Goal: Task Accomplishment & Management: Manage account settings

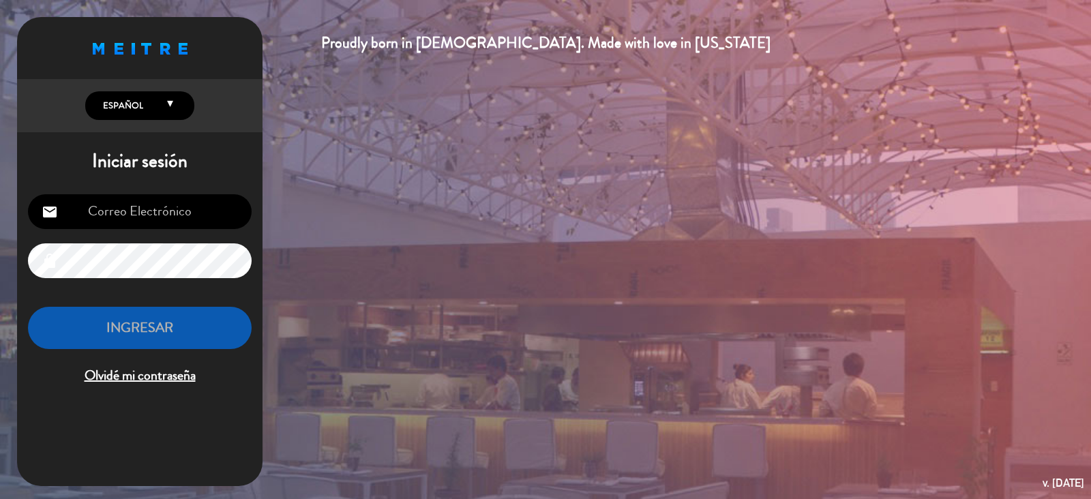
type input "[PERSON_NAME][EMAIL_ADDRESS][DOMAIN_NAME]"
click at [160, 325] on button "INGRESAR" at bounding box center [140, 328] width 224 height 43
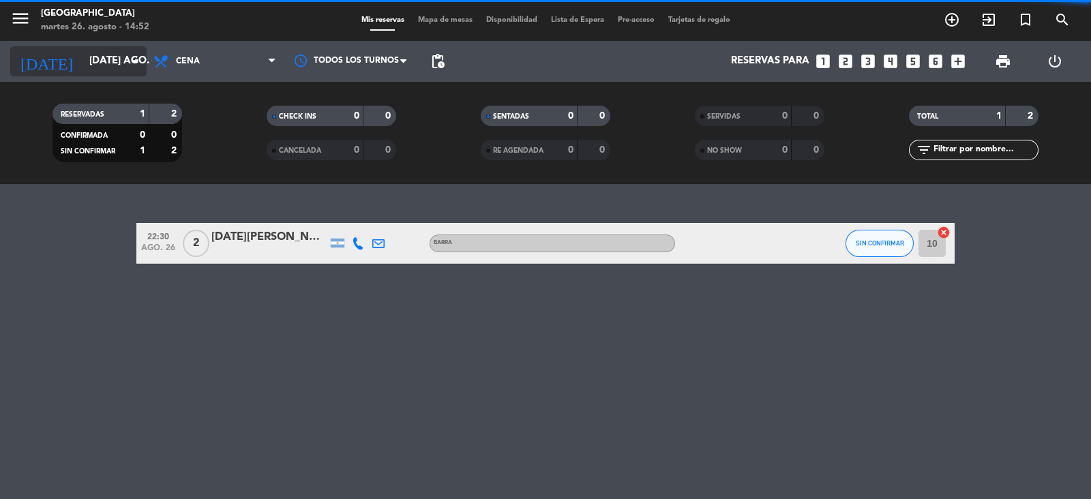
click at [138, 47] on div "[DATE] [DATE] ago. arrow_drop_down" at bounding box center [78, 61] width 136 height 30
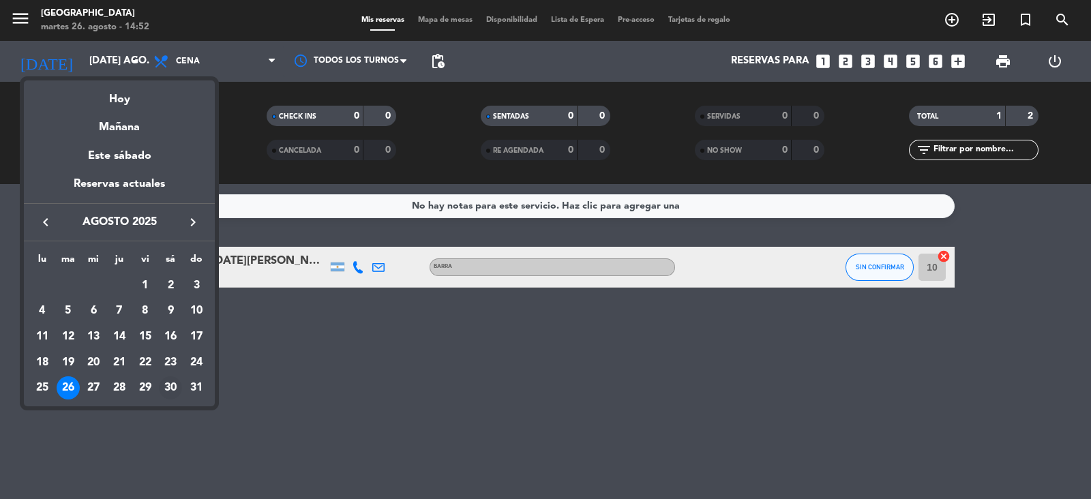
click at [171, 385] on div "30" at bounding box center [170, 387] width 23 height 23
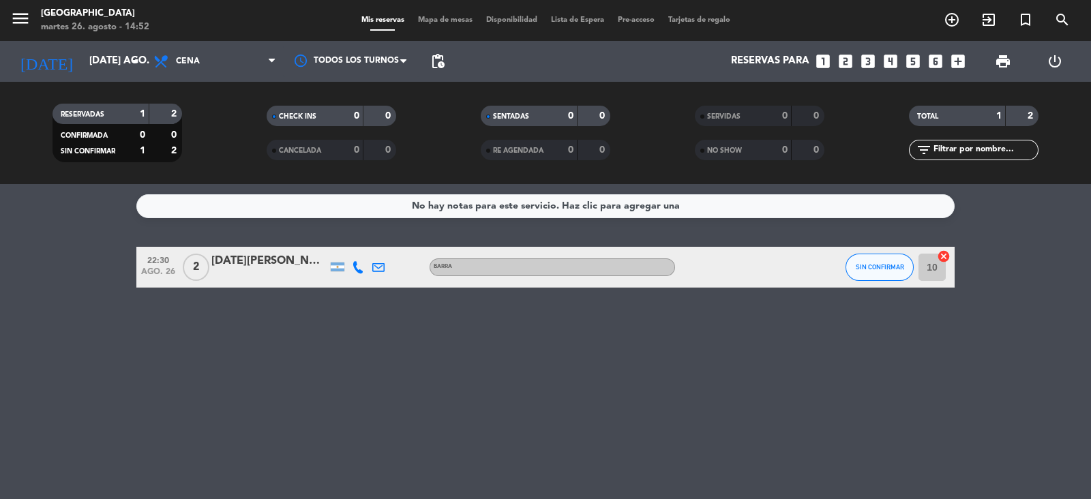
type input "sáb. 30 ago."
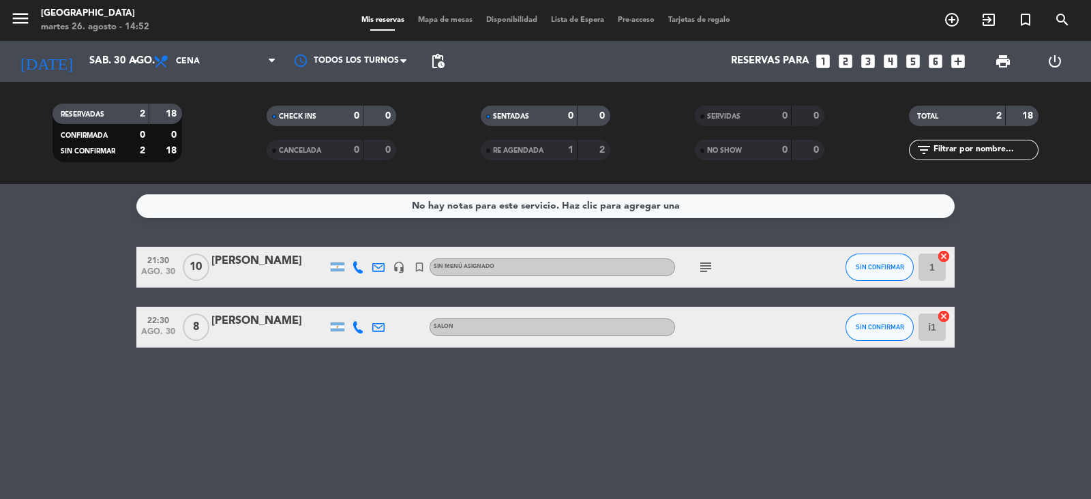
click at [432, 18] on span "Mapa de mesas" at bounding box center [445, 20] width 68 height 8
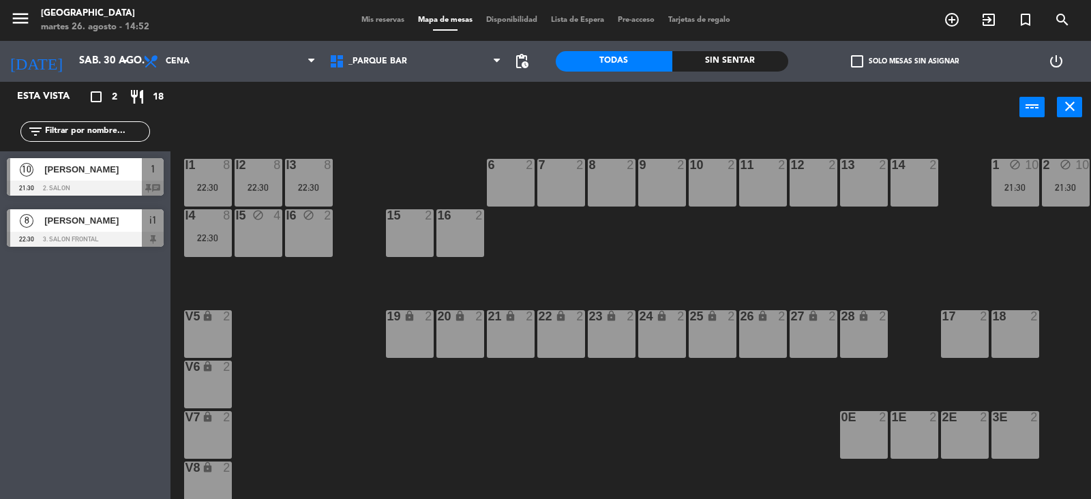
click at [374, 14] on div "Mis reservas Mapa de mesas Disponibilidad Lista de Espera Pre-acceso Tarjetas d…" at bounding box center [546, 20] width 383 height 12
click at [373, 18] on span "Mis reservas" at bounding box center [383, 20] width 57 height 8
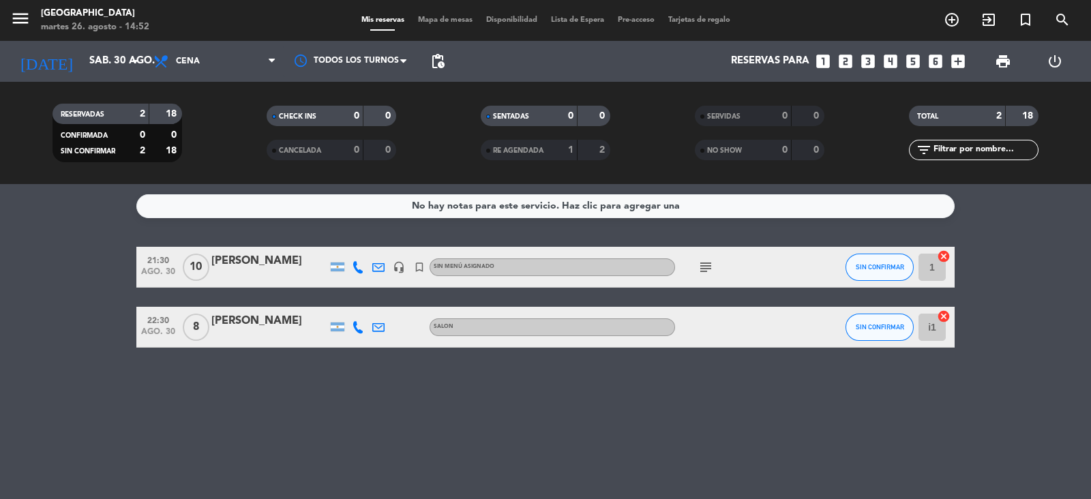
click at [280, 322] on div "[PERSON_NAME]" at bounding box center [269, 321] width 116 height 18
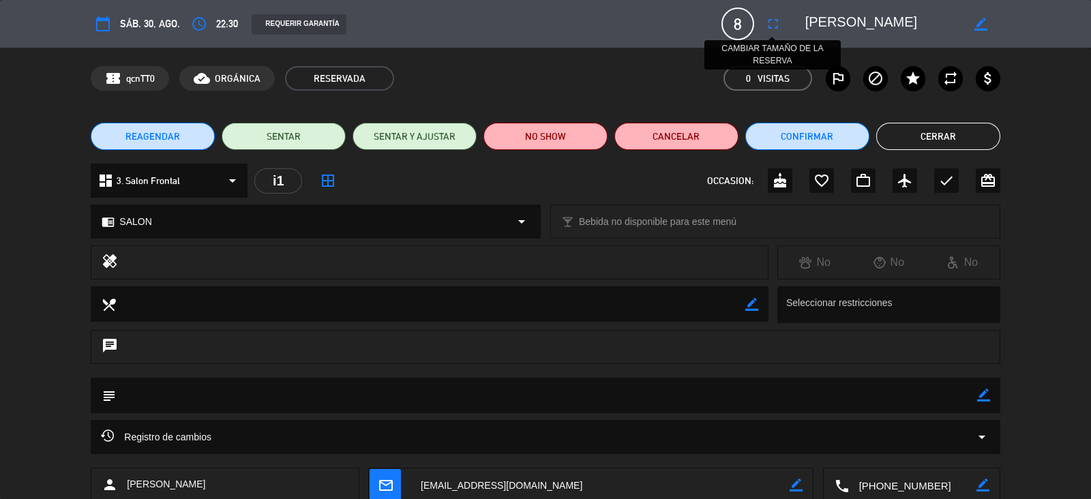
click at [777, 30] on icon "fullscreen" at bounding box center [773, 24] width 16 height 16
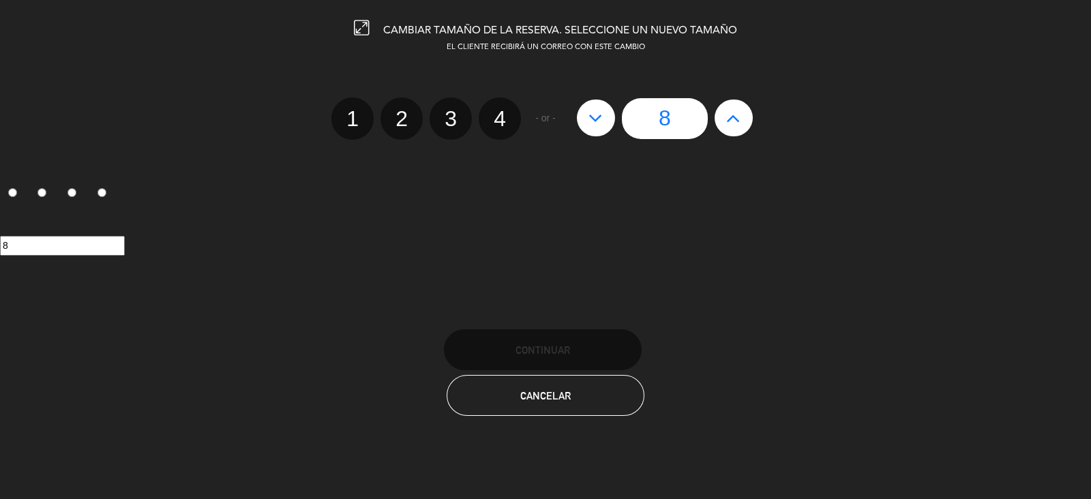
click at [734, 117] on icon at bounding box center [733, 118] width 14 height 22
type input "9"
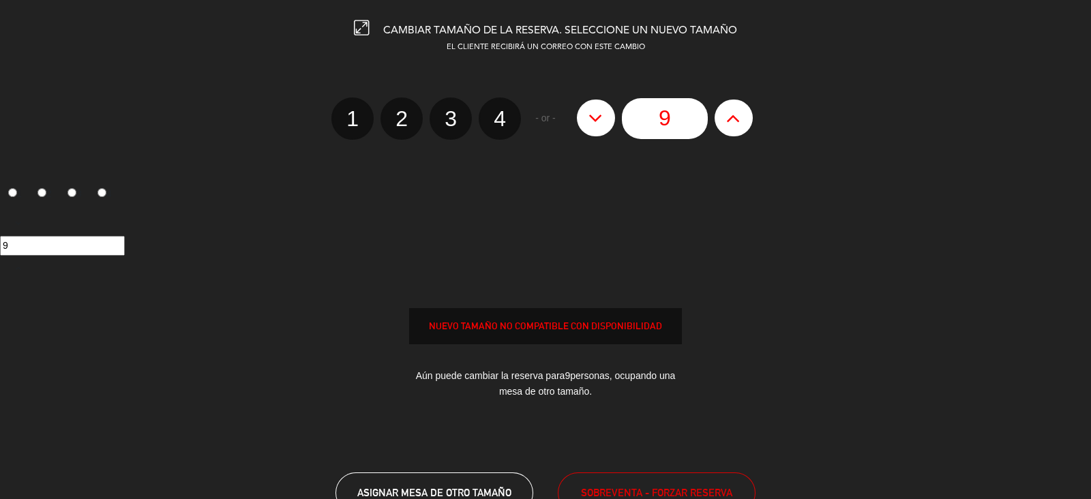
click at [734, 117] on icon at bounding box center [733, 118] width 14 height 22
type input "10"
click at [734, 117] on icon at bounding box center [733, 118] width 14 height 22
type input "11"
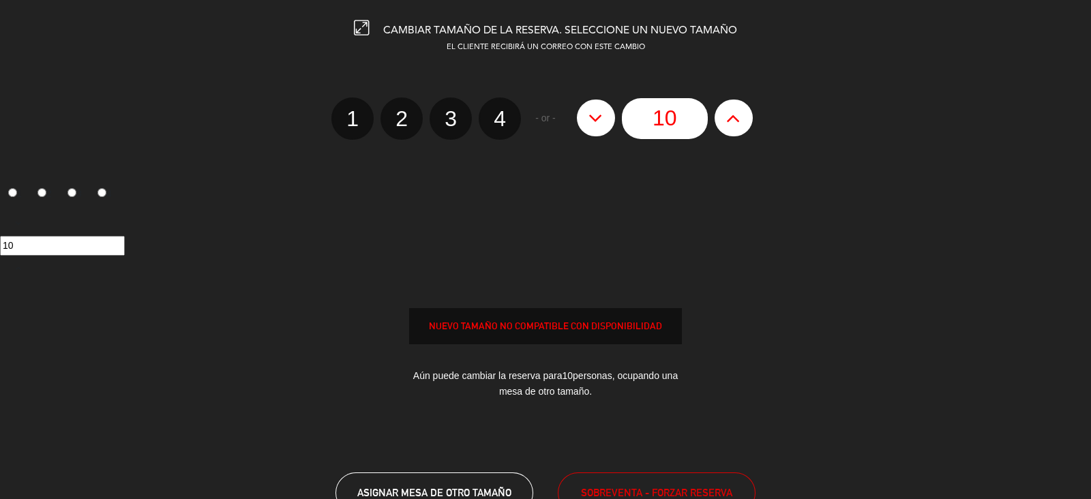
type input "11"
click at [734, 117] on icon at bounding box center [733, 118] width 14 height 22
type input "12"
click at [734, 117] on icon at bounding box center [733, 118] width 14 height 22
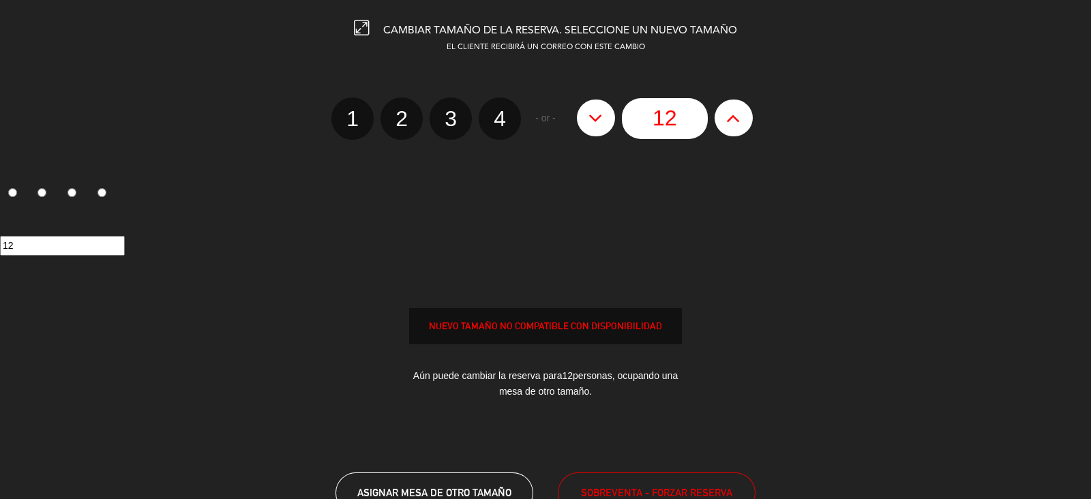
type input "13"
click at [734, 117] on icon at bounding box center [733, 118] width 14 height 22
type input "14"
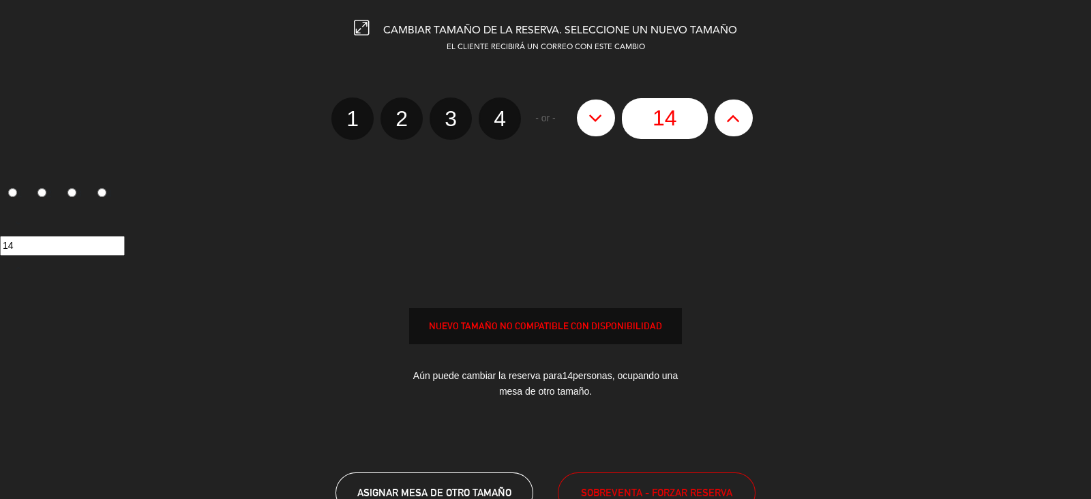
click at [734, 117] on icon at bounding box center [733, 118] width 14 height 22
type input "15"
click at [734, 117] on icon at bounding box center [733, 118] width 14 height 22
type input "16"
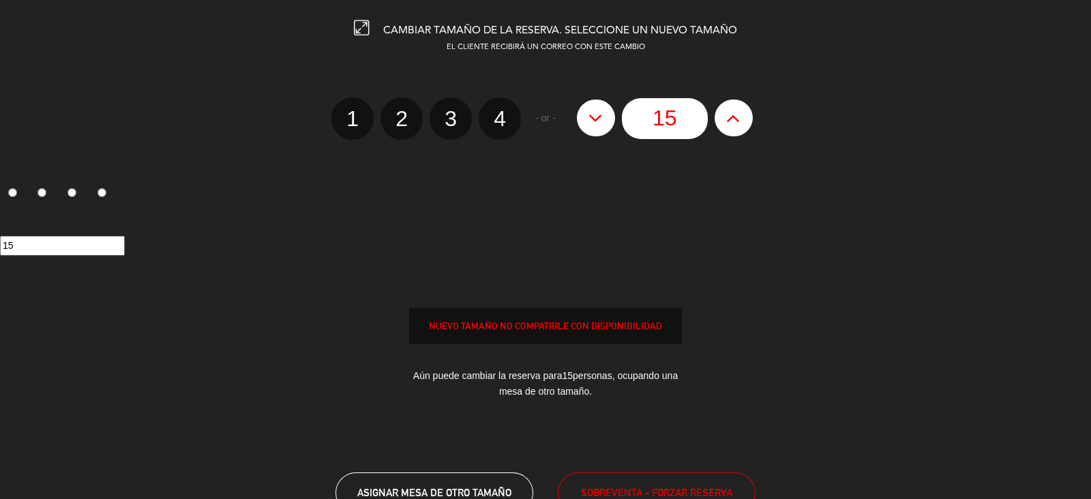
type input "16"
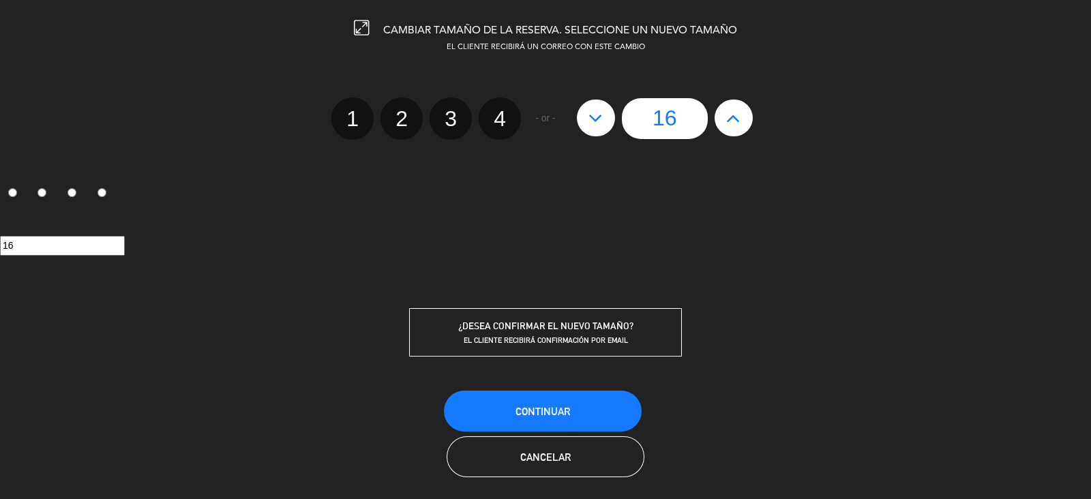
click at [601, 125] on icon at bounding box center [596, 118] width 14 height 22
type input "15"
click at [526, 402] on button "Continuar" at bounding box center [543, 411] width 198 height 41
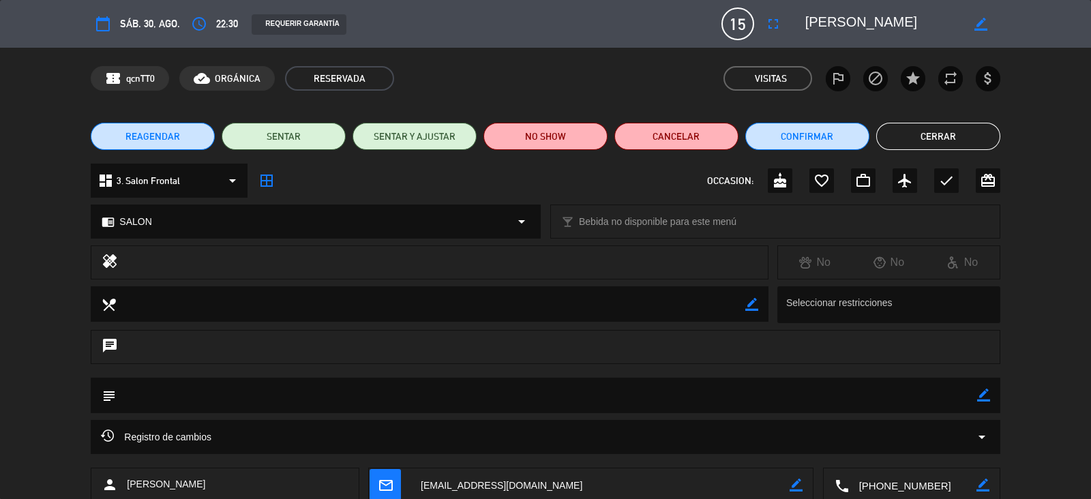
click at [920, 137] on button "Cerrar" at bounding box center [938, 136] width 124 height 27
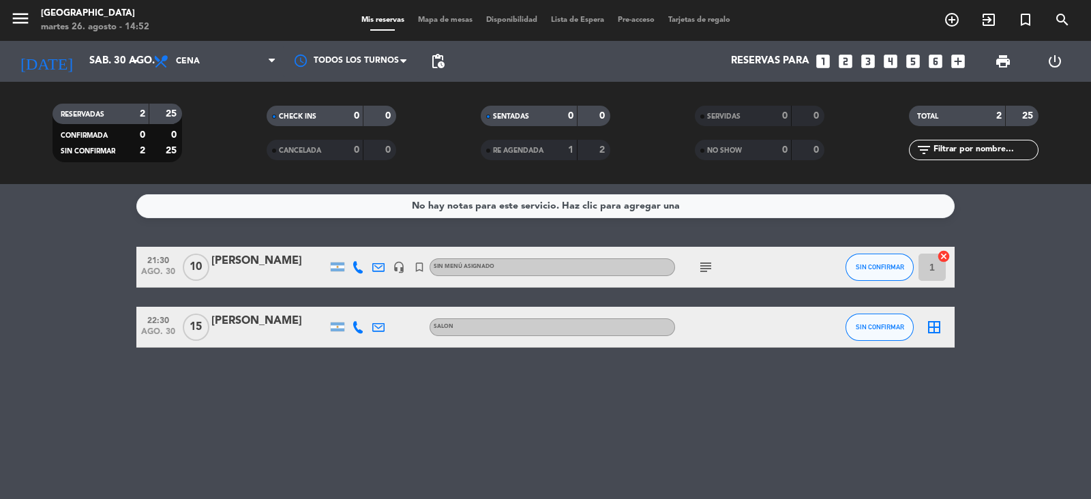
click at [303, 316] on div "[PERSON_NAME]" at bounding box center [269, 321] width 116 height 18
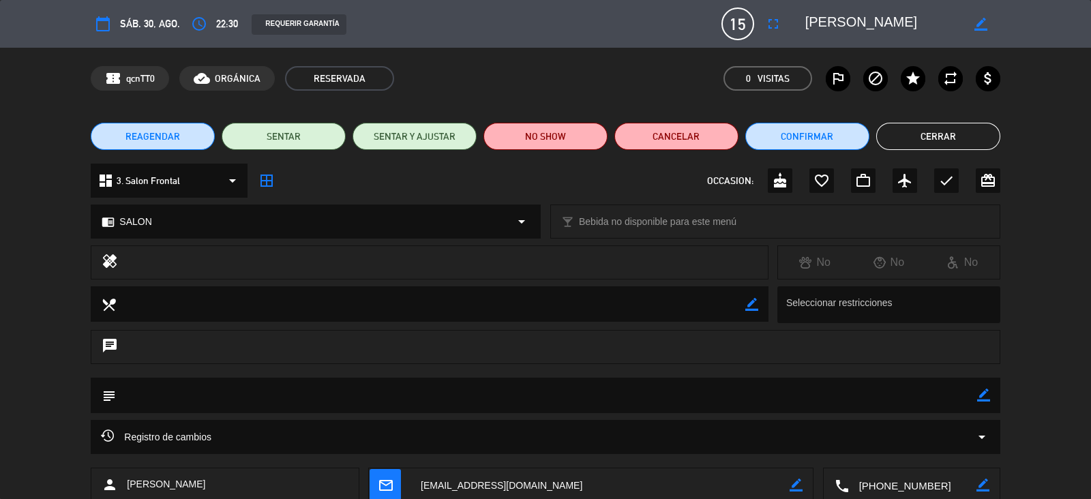
click at [977, 397] on icon "border_color" at bounding box center [983, 395] width 13 height 13
click at [828, 400] on textarea at bounding box center [546, 395] width 861 height 35
type textarea "cn seña"
click at [980, 391] on icon at bounding box center [983, 395] width 13 height 13
click at [950, 140] on button "Cerrar" at bounding box center [938, 136] width 124 height 27
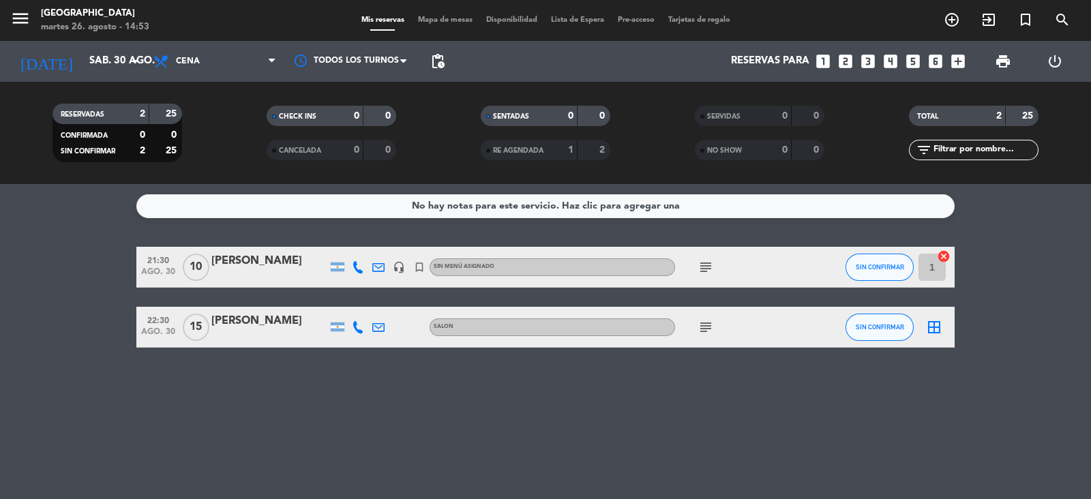
click at [934, 331] on icon "border_all" at bounding box center [934, 327] width 16 height 16
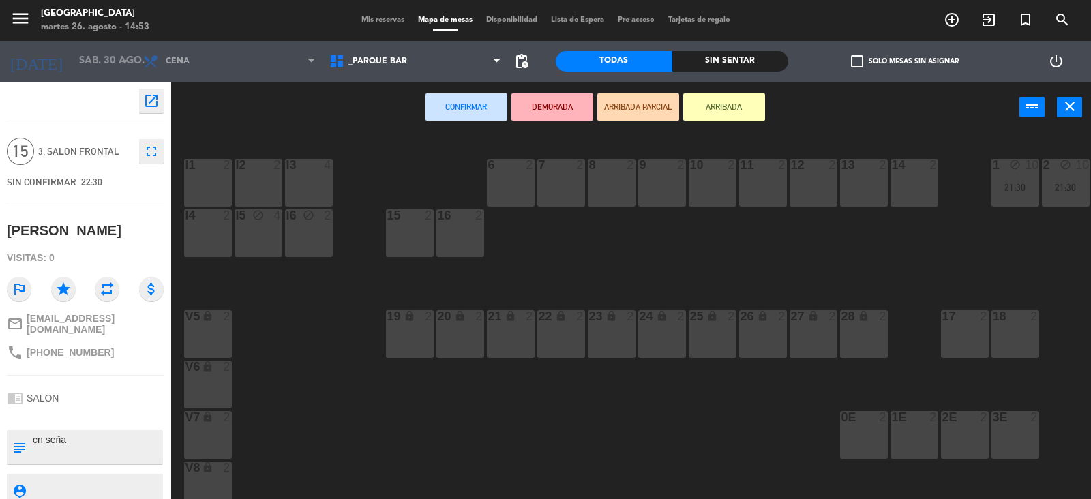
click at [222, 173] on div "i1 2" at bounding box center [208, 183] width 48 height 48
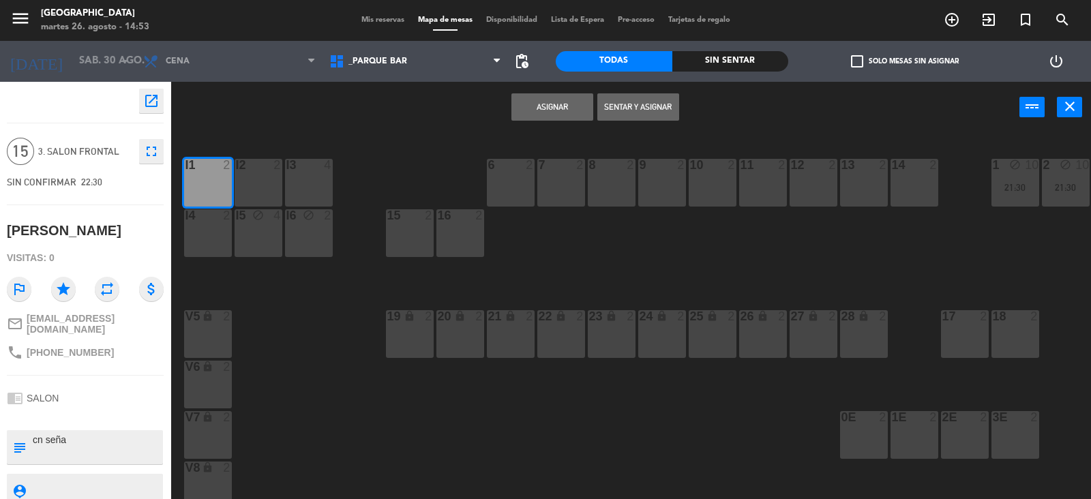
click at [262, 180] on div "i2 2" at bounding box center [259, 183] width 48 height 48
click at [319, 188] on div "i3 4" at bounding box center [309, 183] width 48 height 48
click at [203, 226] on div "i4 2" at bounding box center [208, 233] width 48 height 48
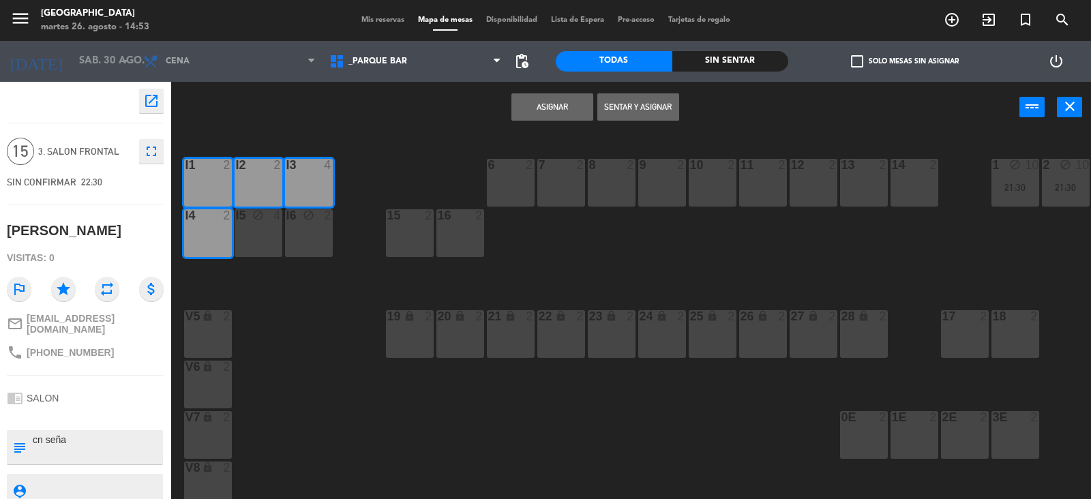
click at [253, 234] on div "i5 block 4" at bounding box center [259, 233] width 48 height 48
click at [310, 233] on div "i6 block 2" at bounding box center [309, 233] width 48 height 48
click at [554, 111] on button "Asignar" at bounding box center [552, 106] width 82 height 27
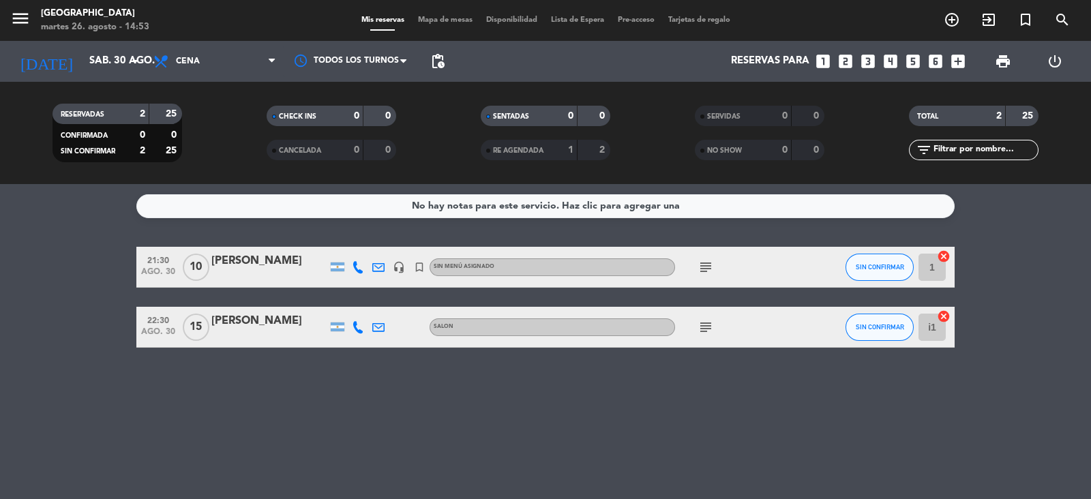
click at [449, 23] on span "Mapa de mesas" at bounding box center [445, 20] width 68 height 8
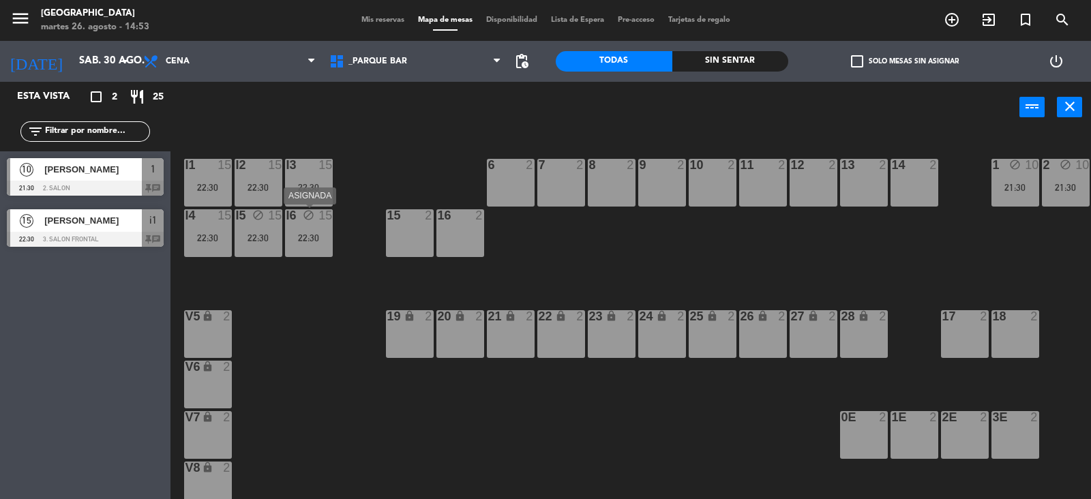
click at [308, 243] on div "i6 block 15 22:30" at bounding box center [309, 233] width 48 height 48
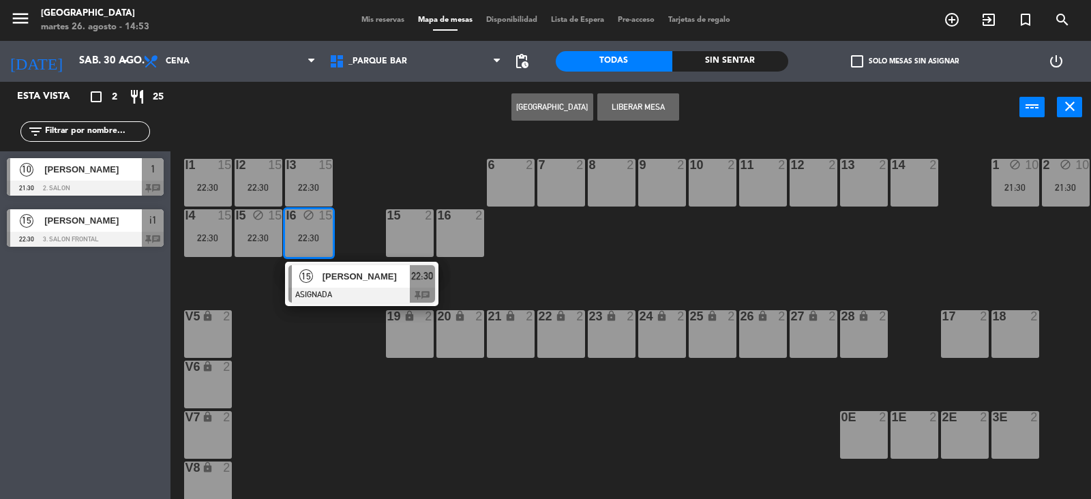
click at [608, 110] on button "Liberar Mesa" at bounding box center [638, 106] width 82 height 27
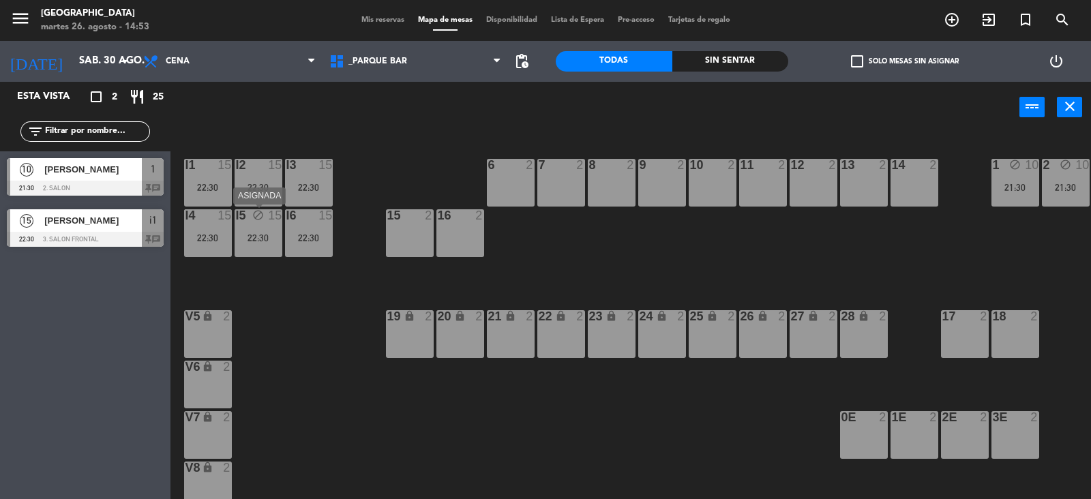
click at [267, 230] on div "i5 block 15 22:30" at bounding box center [259, 233] width 48 height 48
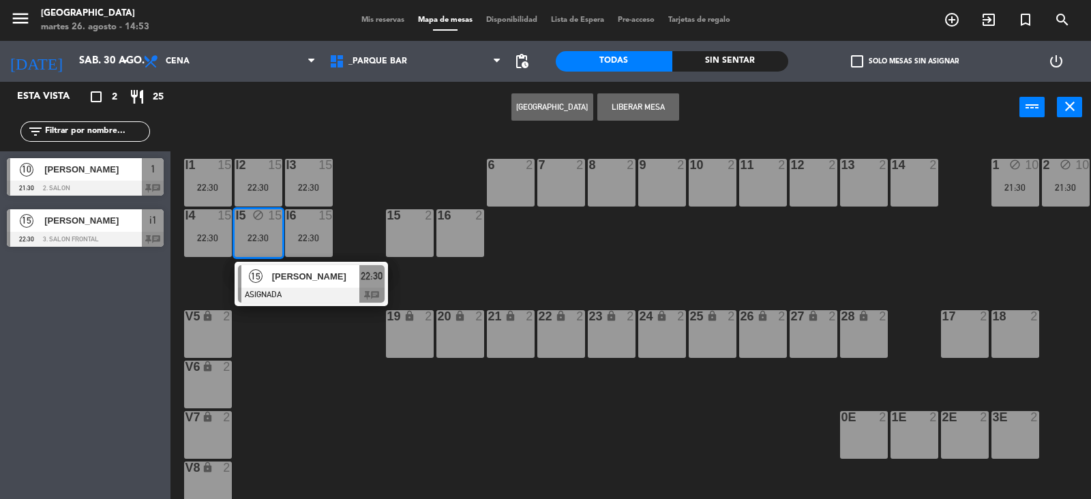
click at [615, 110] on button "Liberar Mesa" at bounding box center [638, 106] width 82 height 27
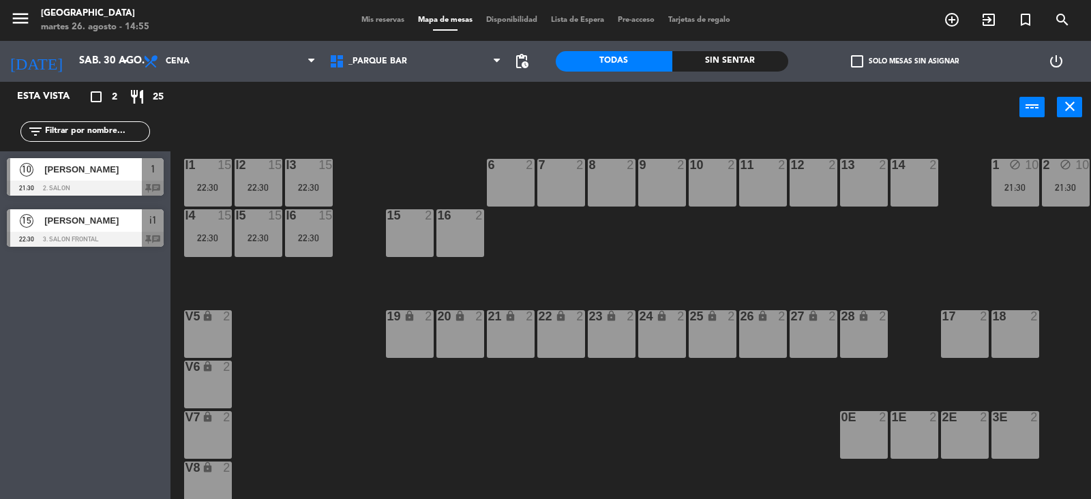
click at [92, 181] on div at bounding box center [85, 188] width 157 height 15
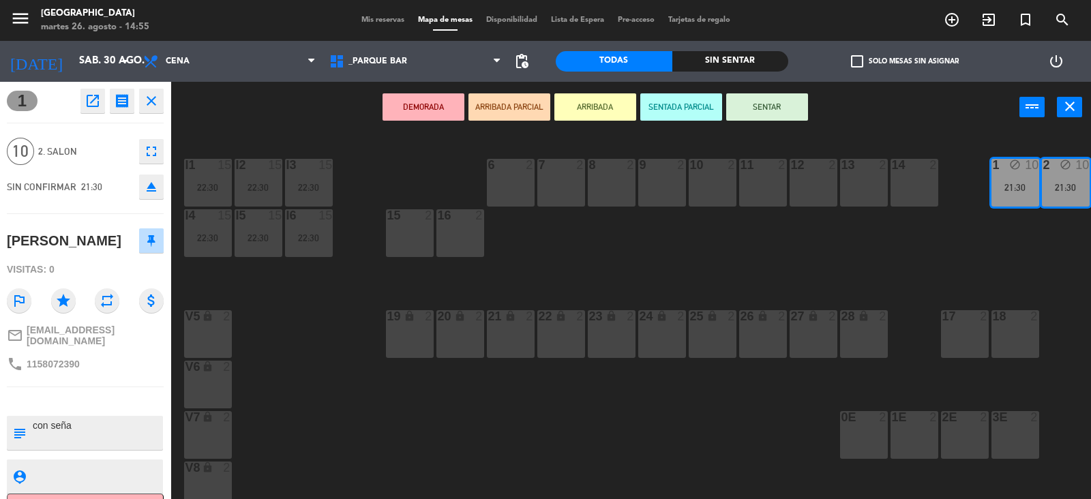
click at [153, 108] on icon "close" at bounding box center [151, 101] width 16 height 16
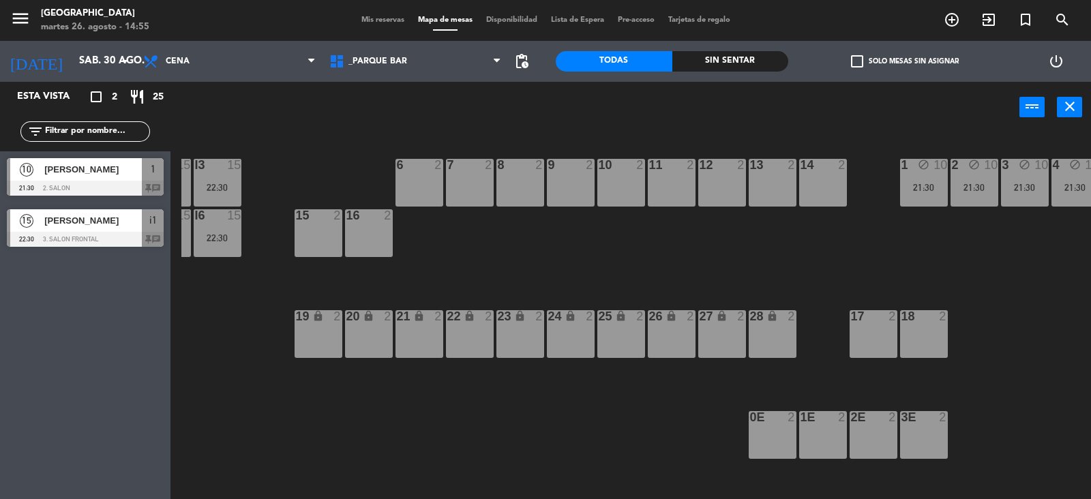
scroll to position [0, 101]
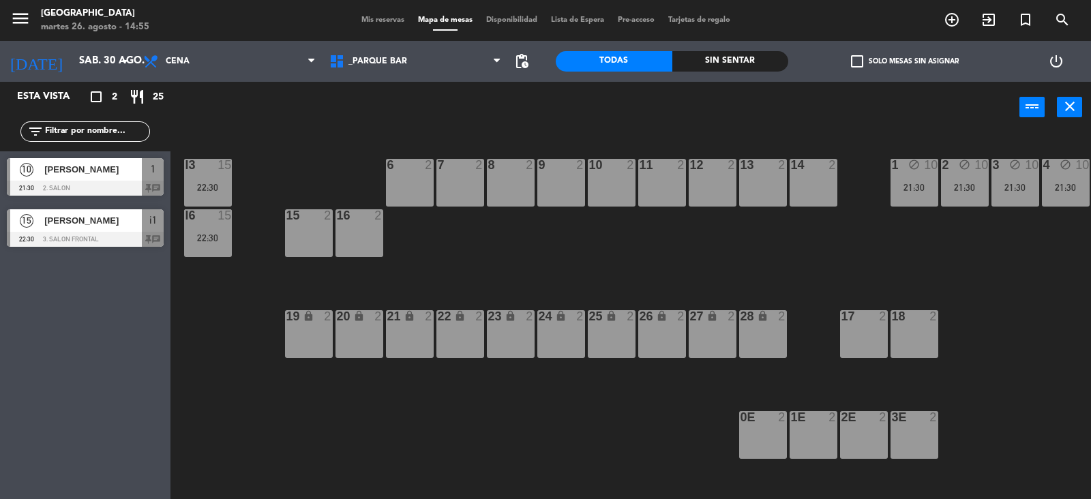
click at [383, 16] on span "Mis reservas" at bounding box center [383, 20] width 57 height 8
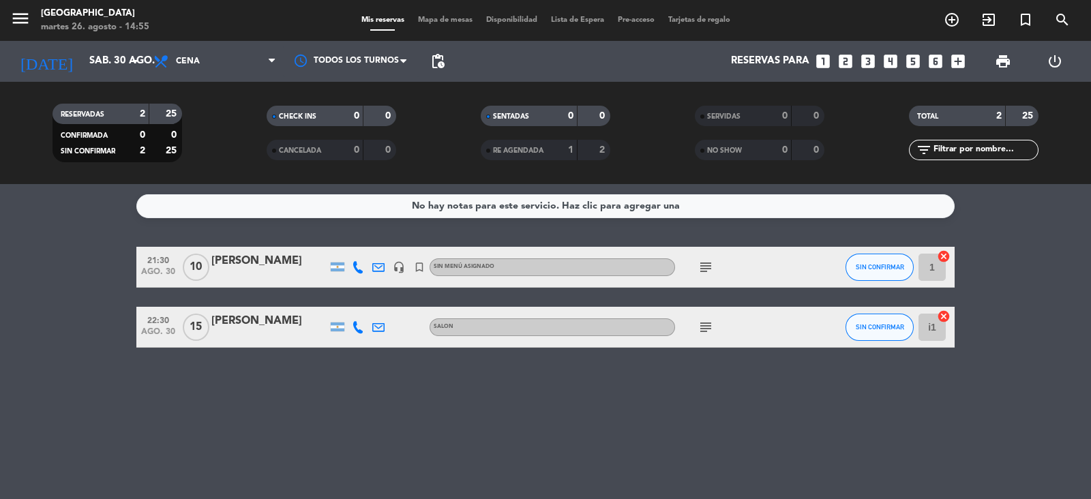
click at [709, 325] on icon "subject" at bounding box center [706, 327] width 16 height 16
click at [498, 428] on div "No hay notas para este servicio. Haz clic para agregar una 21:30 ago. 30 10 [PE…" at bounding box center [545, 341] width 1091 height 315
click at [439, 14] on div "Mis reservas Mapa de mesas Disponibilidad Lista de Espera Pre-acceso Tarjetas d…" at bounding box center [546, 20] width 383 height 12
click at [438, 20] on span "Mapa de mesas" at bounding box center [445, 20] width 68 height 8
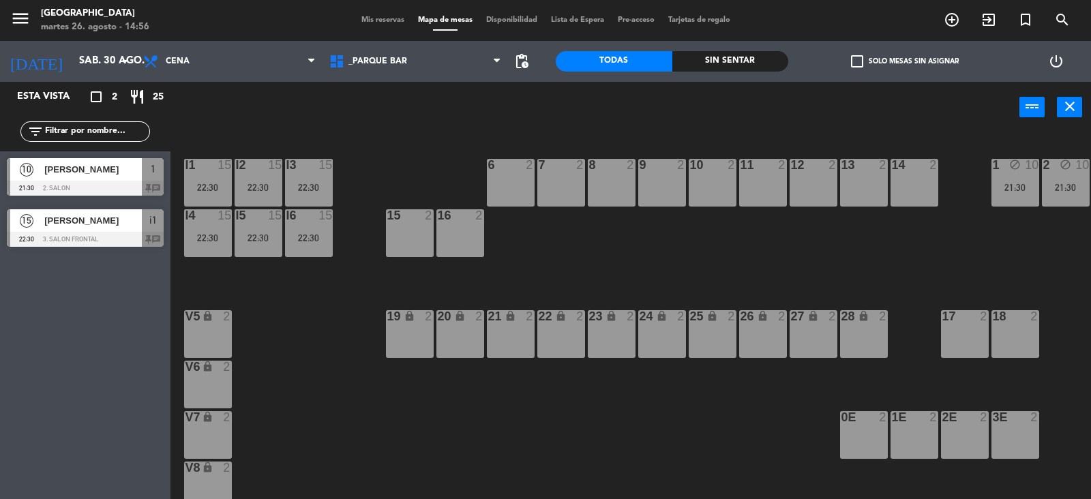
scroll to position [0, 109]
